Goal: Use online tool/utility: Utilize a website feature to perform a specific function

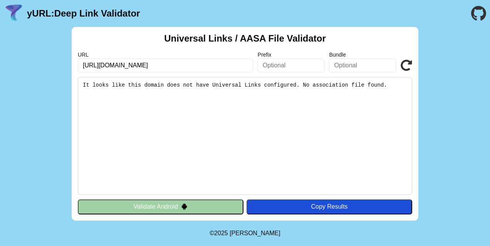
click at [175, 65] on input "[URL][DOMAIN_NAME]" at bounding box center [165, 65] width 175 height 14
paste input "[DOMAIN_NAME][URL]"
click at [146, 69] on input "https://nawader-sa.net/.well-known/apple-app-site-association.json" at bounding box center [165, 65] width 175 height 14
paste input "ssetlinks"
type input "https://nawader-sa.net/.well-known/assetlinks.json"
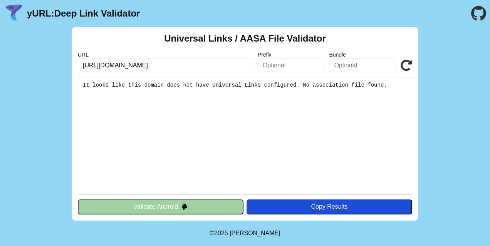
click at [189, 208] on button "Validate Android" at bounding box center [160, 206] width 165 height 15
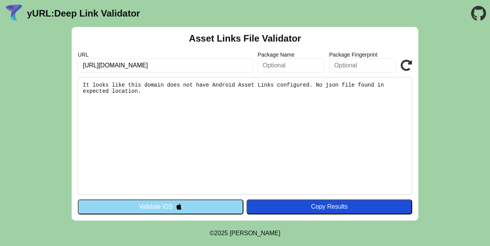
click at [187, 203] on button "Validate iOS" at bounding box center [160, 206] width 165 height 15
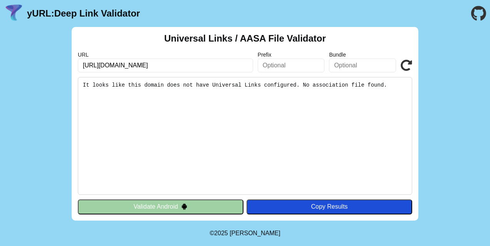
click at [162, 68] on input "[URL][DOMAIN_NAME]" at bounding box center [165, 65] width 175 height 14
paste input "nawader-sa.net/.well-known/apple-app-site-association.json"
type input "https://nawader-sa.net/.well-known/apple-app-site-association.json"
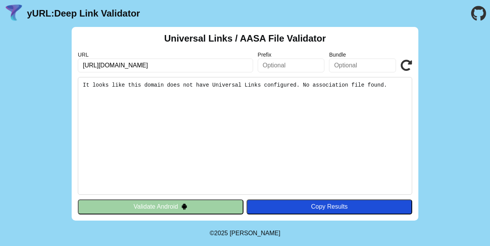
click at [185, 210] on button "Validate Android" at bounding box center [160, 206] width 165 height 15
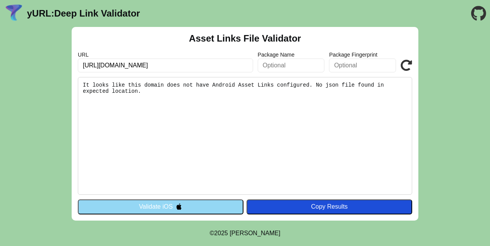
click at [185, 210] on button "Validate iOS" at bounding box center [160, 206] width 165 height 15
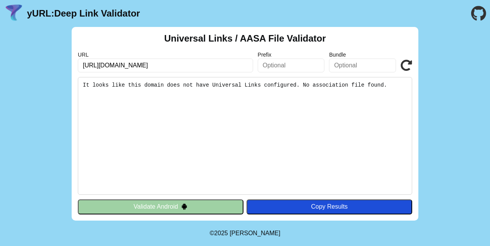
click at [179, 65] on input "[URL][DOMAIN_NAME]" at bounding box center [165, 65] width 175 height 14
paste input "https://nawader-sa.net/.well-known/apple-app-site-association.json"
type input "https://nawader-sa.net/.well-known/apple-app-site-association.json"
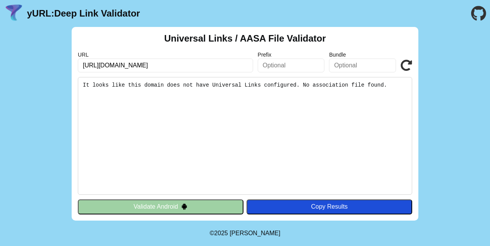
scroll to position [0, 0]
click at [190, 206] on button "Validate Android" at bounding box center [160, 206] width 165 height 15
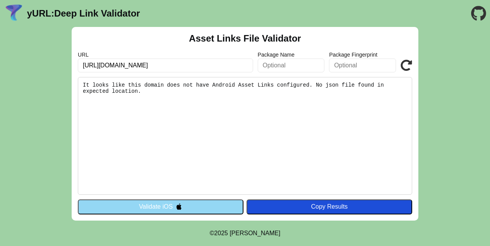
click at [217, 65] on input "[URL][DOMAIN_NAME]" at bounding box center [165, 65] width 175 height 14
paste input "https://nawader-sa.net/.well-known/apple-app-site-association.json"
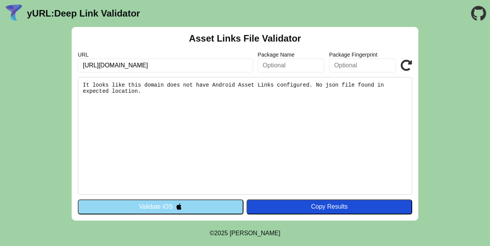
type input "https://nawader-sa.net/.well-known/apple-app-site-association.json"
click at [195, 208] on button "Validate iOS" at bounding box center [160, 206] width 165 height 15
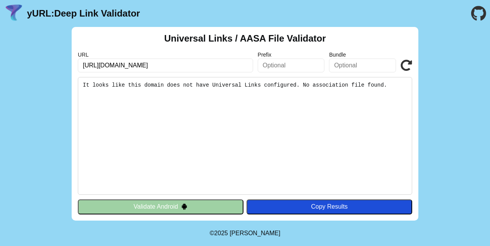
click at [182, 70] on input "[URL][DOMAIN_NAME]" at bounding box center [165, 65] width 175 height 14
paste input "[DOMAIN_NAME][URL]"
type input "[URL][DOMAIN_NAME]"
click at [185, 204] on img at bounding box center [184, 206] width 7 height 7
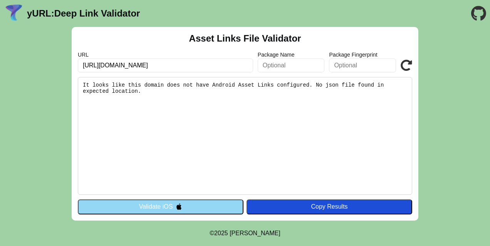
click at [188, 61] on input "[URL][DOMAIN_NAME]" at bounding box center [165, 65] width 175 height 14
paste input "[DOMAIN_NAME][URL]"
drag, startPoint x: 224, startPoint y: 67, endPoint x: 147, endPoint y: 65, distance: 76.6
click at [147, 65] on input "[URL][DOMAIN_NAME]" at bounding box center [165, 65] width 175 height 14
type input "[URL][DOMAIN_NAME]"
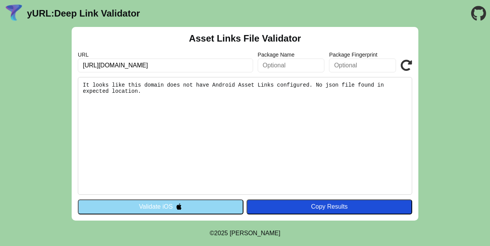
click button "Validate" at bounding box center [0, 0] width 0 height 0
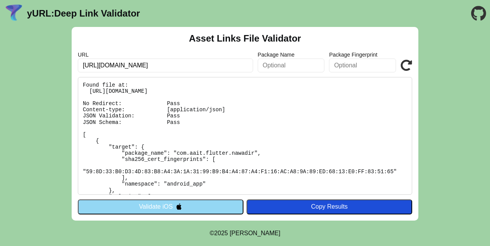
click at [145, 67] on input "[URL][DOMAIN_NAME]" at bounding box center [165, 65] width 175 height 14
click at [217, 148] on pre "Found file at: [URL][DOMAIN_NAME] No Redirect: Pass Content-type: [application/…" at bounding box center [245, 136] width 334 height 118
click at [107, 65] on input "[URL][DOMAIN_NAME]" at bounding box center [165, 65] width 175 height 14
click at [190, 138] on pre "Found file at: https://nawader-sa.net/.well-known/assetlinks.json No Redirect: …" at bounding box center [245, 136] width 334 height 118
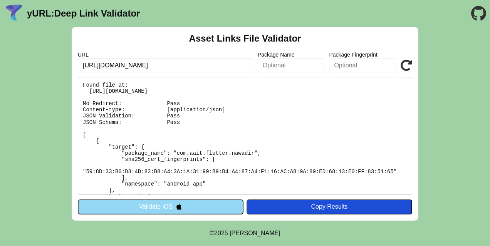
click at [161, 69] on input "https://nawader-sa.net" at bounding box center [165, 65] width 175 height 14
click at [253, 94] on pre "Found file at: https://nawader-sa.net/.well-known/assetlinks.json No Redirect: …" at bounding box center [245, 136] width 334 height 118
click at [187, 205] on button "Validate iOS" at bounding box center [160, 206] width 165 height 15
